Goal: Task Accomplishment & Management: Complete application form

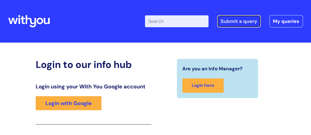
click at [244, 20] on link "Submit a query" at bounding box center [239, 21] width 44 height 12
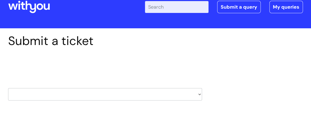
scroll to position [49, 0]
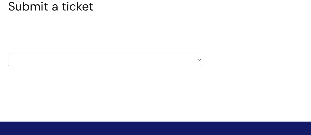
click at [199, 59] on select "HR / People IT and Support Clinical Drug Alerts Finance Accounts Data Support T…" at bounding box center [105, 60] width 194 height 12
select select "finance_accounts"
click at [8, 54] on select "HR / People IT and Support Clinical Drug Alerts Finance Accounts Data Support T…" at bounding box center [105, 60] width 194 height 12
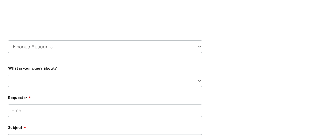
scroll to position [74, 0]
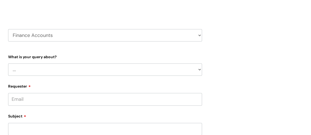
click at [169, 69] on select "... Finance Systems Finance Requests (inc. Expenses) Invoices Research" at bounding box center [105, 70] width 194 height 12
select select "Invoices"
click at [8, 64] on select "... Finance Systems Finance Requests (inc. Expenses) Invoices Research" at bounding box center [105, 70] width 194 height 12
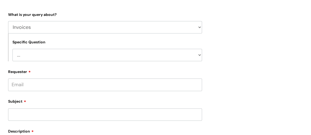
scroll to position [123, 0]
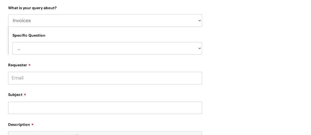
click at [153, 77] on input "Requester" at bounding box center [105, 78] width 194 height 12
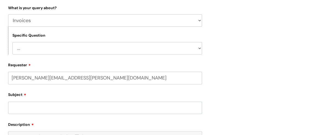
type input "[PERSON_NAME][EMAIL_ADDRESS][PERSON_NAME][DOMAIN_NAME]"
click at [89, 108] on input "Subject" at bounding box center [105, 108] width 194 height 12
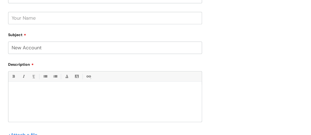
scroll to position [197, 0]
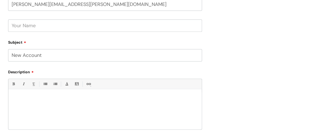
type input "New Account"
click at [57, 25] on input "text" at bounding box center [105, 25] width 194 height 12
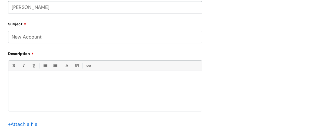
scroll to position [221, 0]
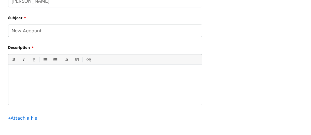
type input "[PERSON_NAME]"
click at [40, 72] on p at bounding box center [104, 74] width 185 height 5
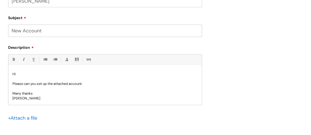
click at [17, 119] on input "file" at bounding box center [21, 118] width 27 height 7
click at [19, 117] on input "file" at bounding box center [21, 118] width 27 height 7
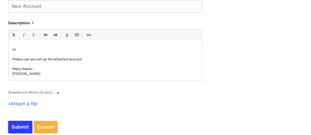
scroll to position [270, 0]
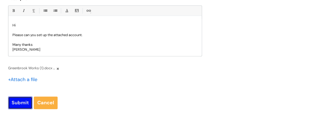
click at [17, 103] on input "Submit" at bounding box center [20, 103] width 24 height 12
type input "Please Wait..."
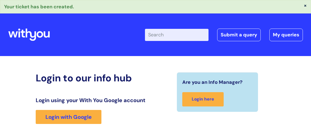
scroll to position [102, 0]
